Goal: Communication & Community: Answer question/provide support

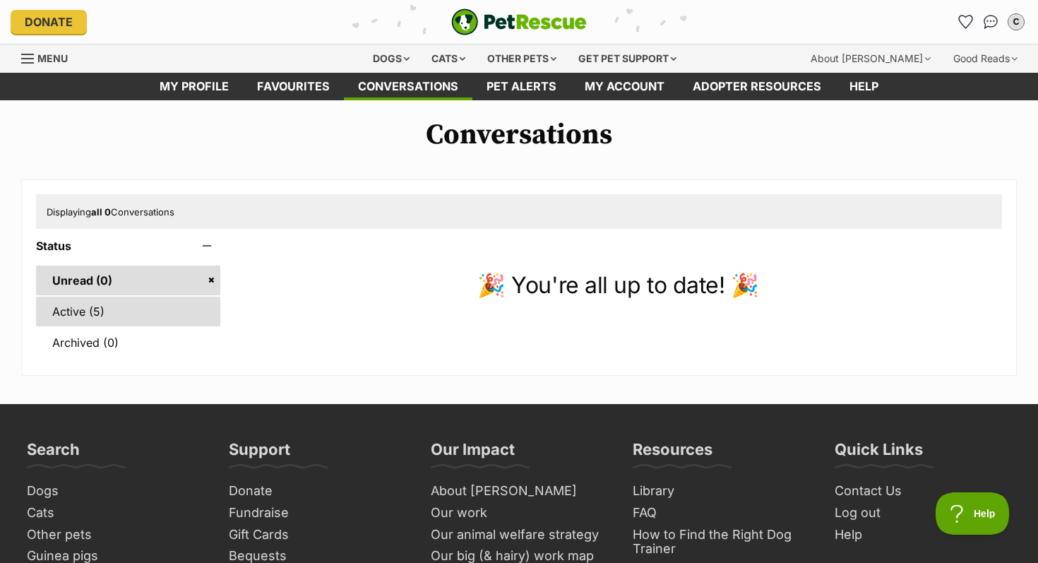
click at [124, 311] on link "Active (5)" at bounding box center [128, 312] width 184 height 30
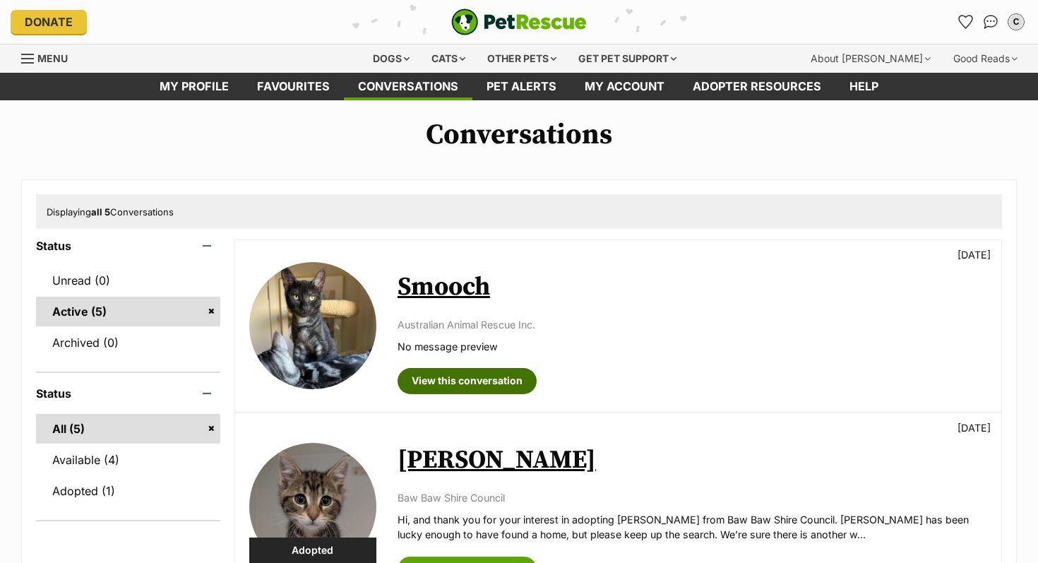
click at [492, 379] on link "View this conversation" at bounding box center [467, 380] width 139 height 25
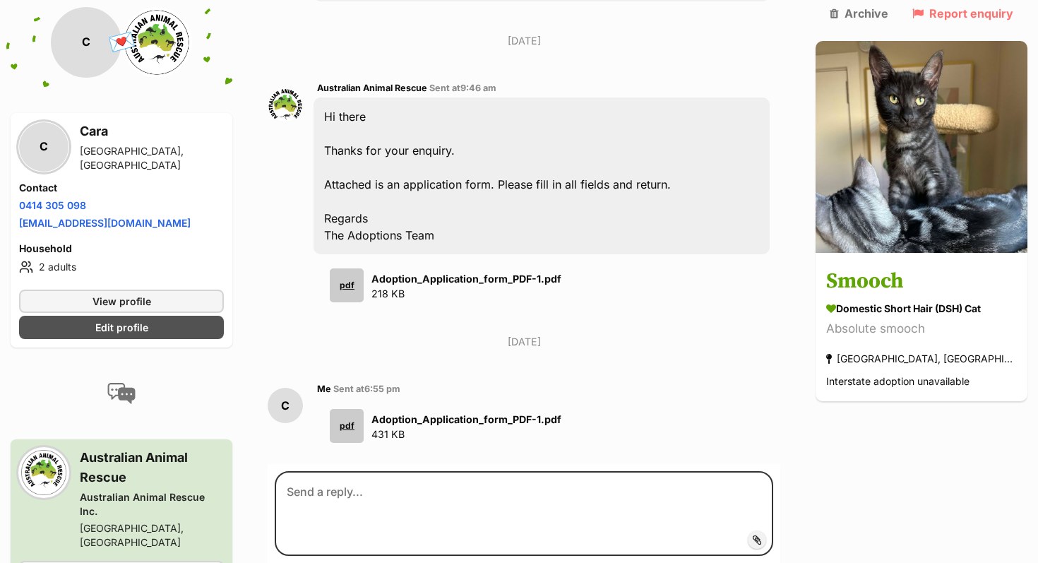
scroll to position [795, 0]
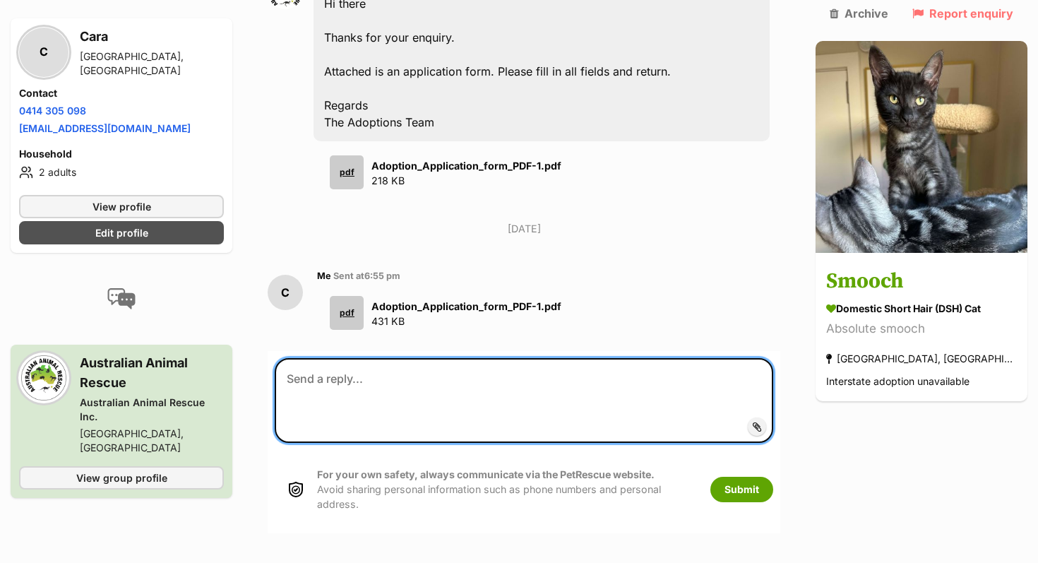
click at [431, 362] on textarea at bounding box center [524, 400] width 499 height 85
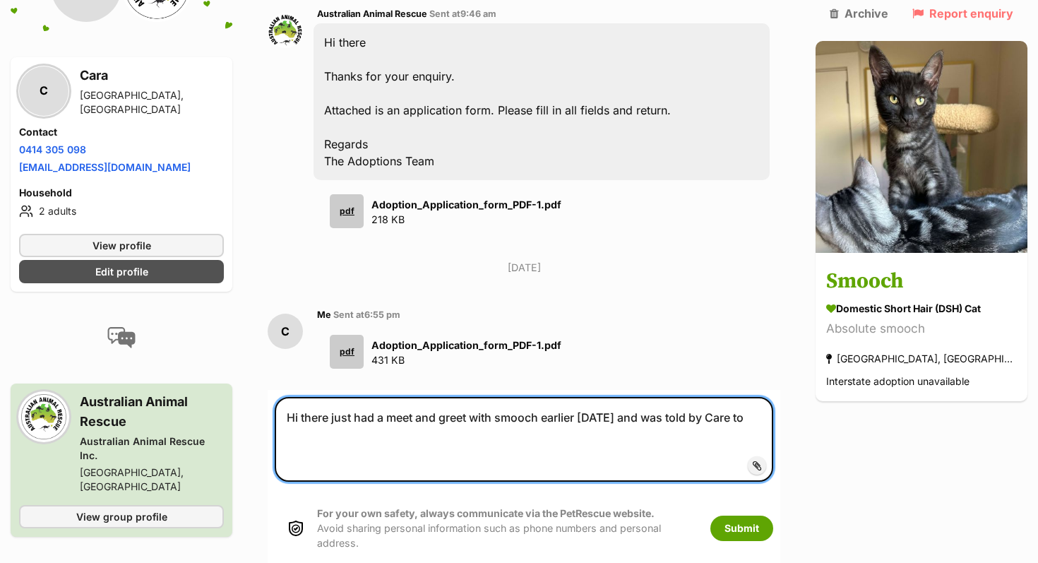
scroll to position [790, 0]
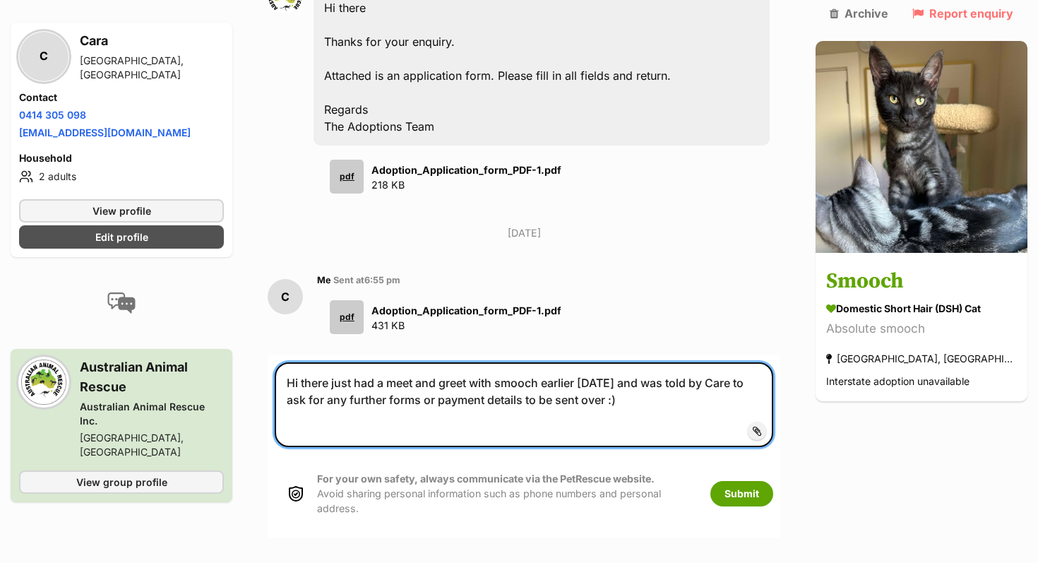
click at [737, 366] on textarea "Hi there just had a meet and greet with smooch earlier today and was told by Ca…" at bounding box center [524, 404] width 499 height 85
type textarea "Hi there just had a meet and greet with smooch earlier [DATE] and was told by […"
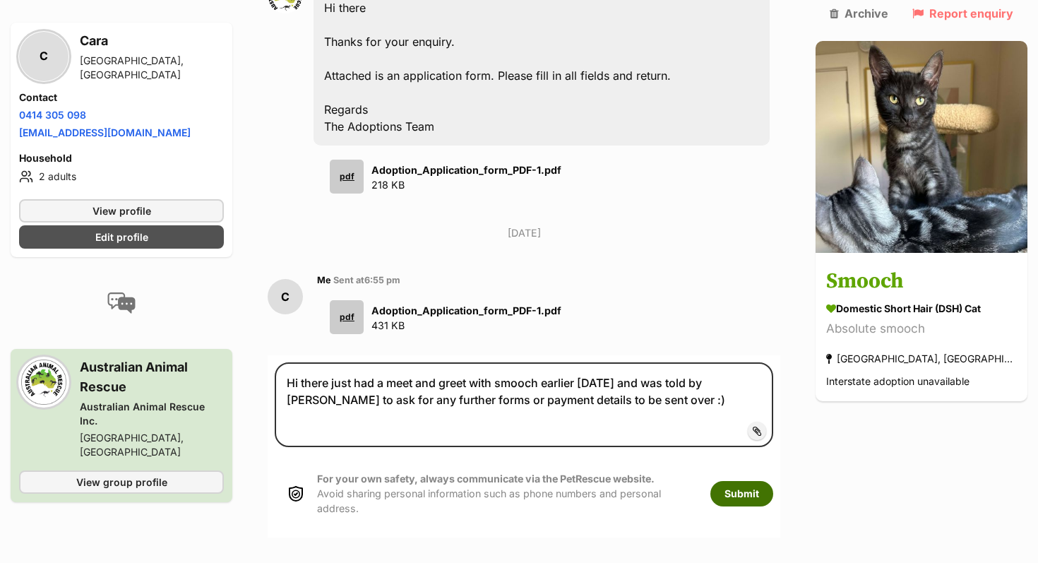
click at [769, 481] on button "Submit" at bounding box center [742, 493] width 63 height 25
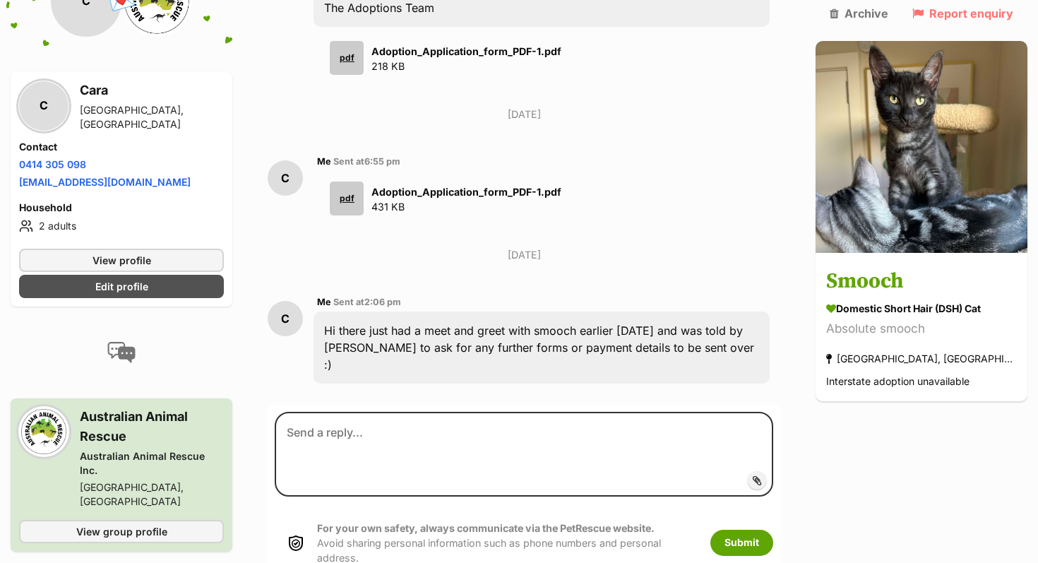
scroll to position [941, 0]
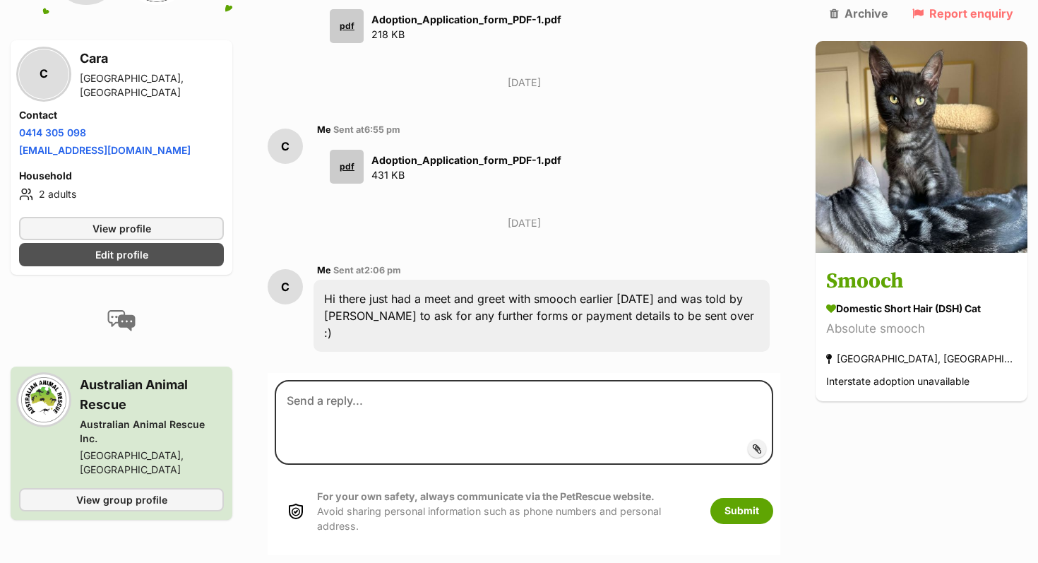
click at [737, 215] on p "[DATE]" at bounding box center [524, 222] width 513 height 15
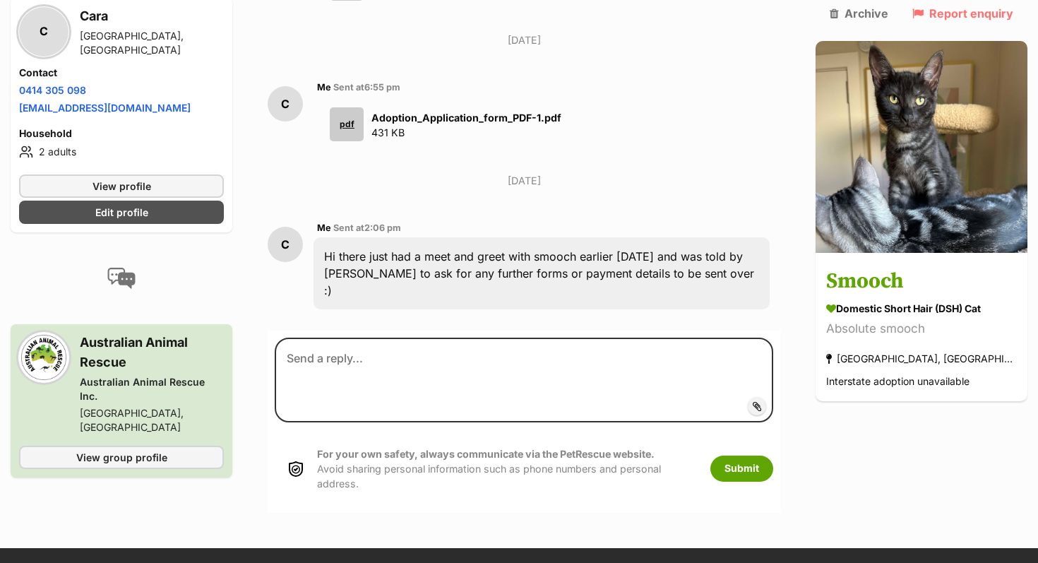
scroll to position [982, 0]
